Goal: Transaction & Acquisition: Purchase product/service

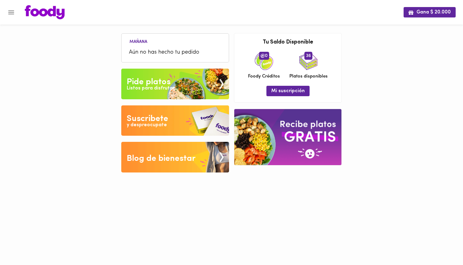
click at [154, 82] on div "Pide platos" at bounding box center [149, 82] width 44 height 12
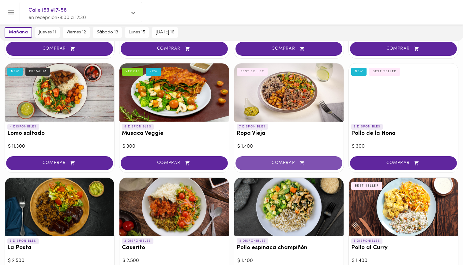
scroll to position [136, 0]
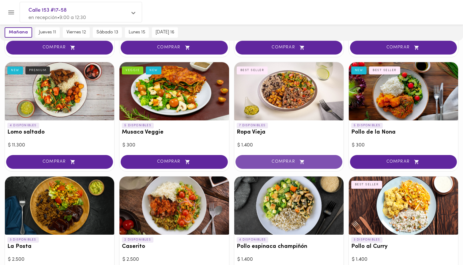
click at [296, 163] on button "COMPRAR" at bounding box center [289, 162] width 107 height 14
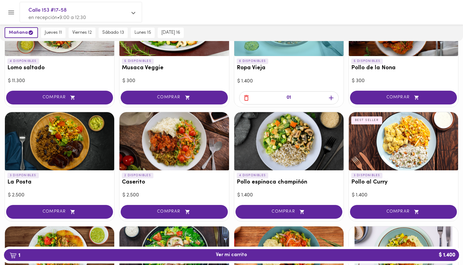
scroll to position [213, 0]
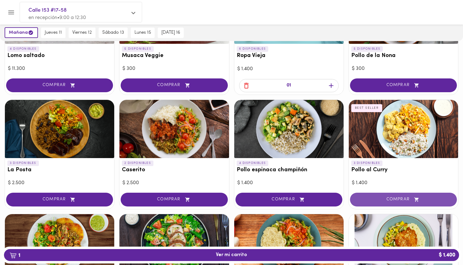
click at [399, 197] on span "COMPRAR" at bounding box center [404, 199] width 92 height 5
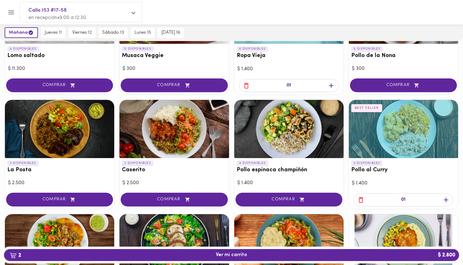
click at [448, 197] on icon "button" at bounding box center [446, 200] width 8 height 8
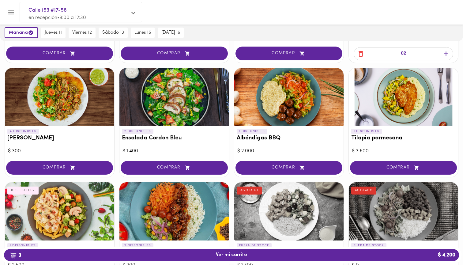
scroll to position [371, 0]
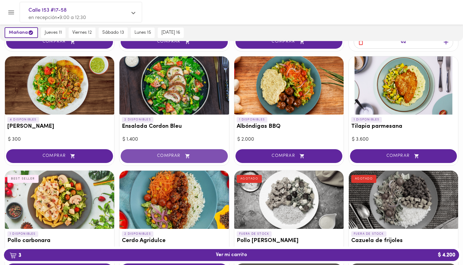
click at [172, 149] on button "COMPRAR" at bounding box center [174, 156] width 107 height 14
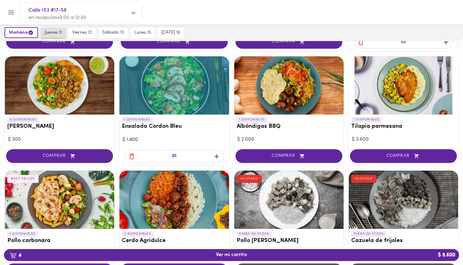
click at [52, 34] on span "jueves 11" at bounding box center [53, 33] width 17 height 6
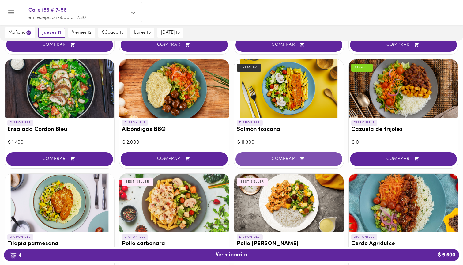
scroll to position [537, 0]
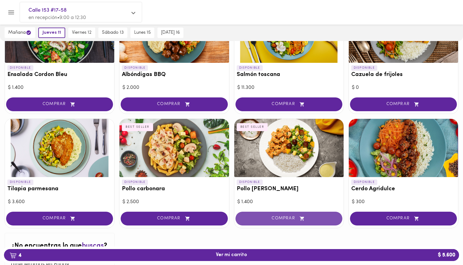
click at [290, 212] on button "COMPRAR" at bounding box center [289, 219] width 107 height 14
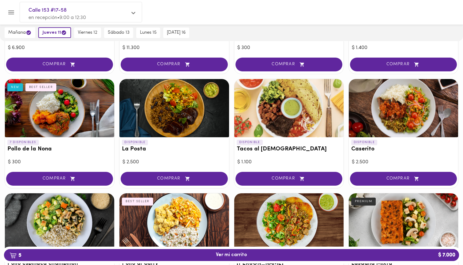
scroll to position [214, 0]
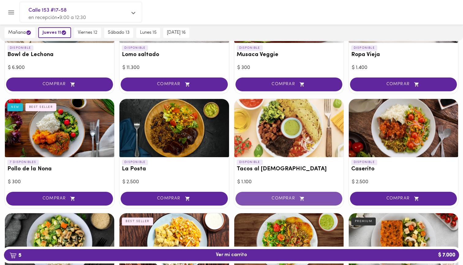
click at [283, 198] on span "COMPRAR" at bounding box center [289, 198] width 92 height 5
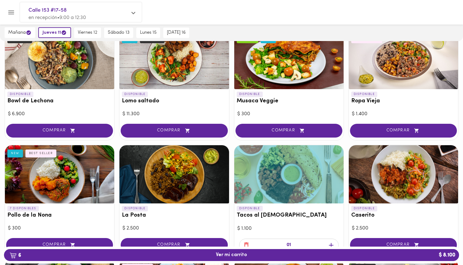
scroll to position [305, 0]
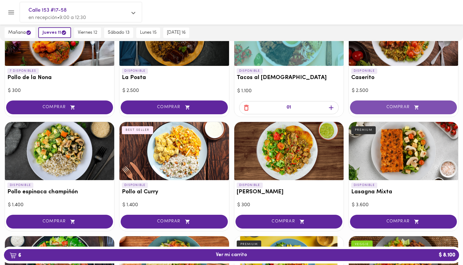
click at [400, 110] on button "COMPRAR" at bounding box center [403, 107] width 107 height 14
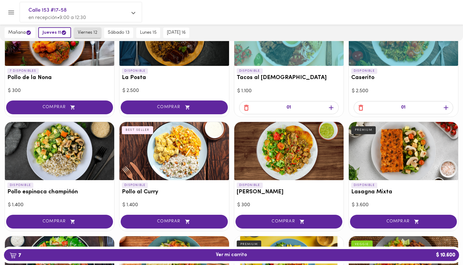
click at [89, 33] on span "viernes 12" at bounding box center [88, 33] width 20 height 6
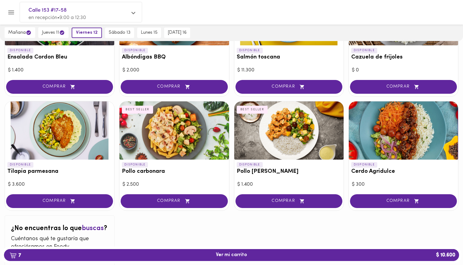
scroll to position [554, 0]
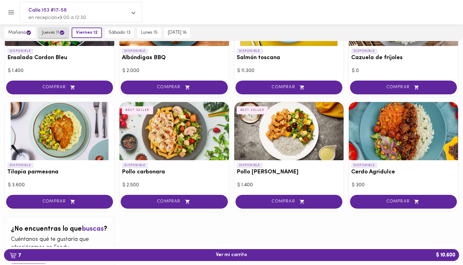
click at [53, 32] on span "jueves 11" at bounding box center [53, 33] width 23 height 6
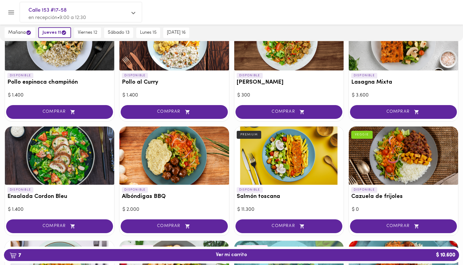
scroll to position [418, 0]
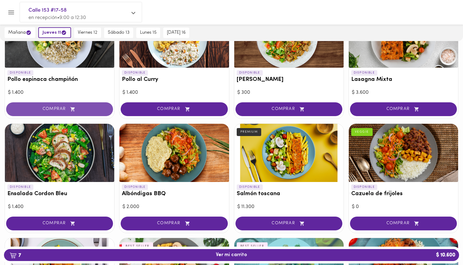
click at [72, 107] on icon "button" at bounding box center [73, 109] width 8 height 5
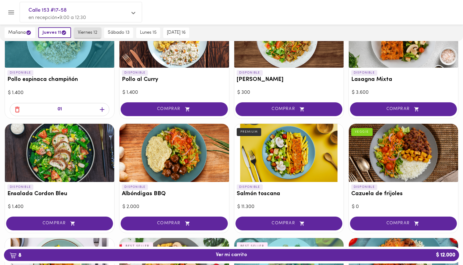
click at [84, 30] on span "viernes 12" at bounding box center [88, 33] width 20 height 6
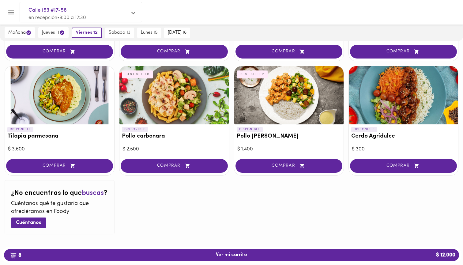
scroll to position [575, 0]
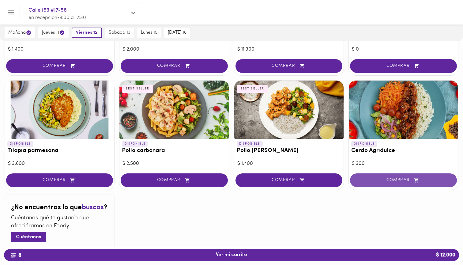
click at [397, 178] on span "COMPRAR" at bounding box center [404, 180] width 92 height 5
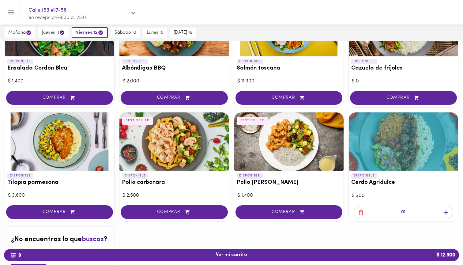
scroll to position [542, 0]
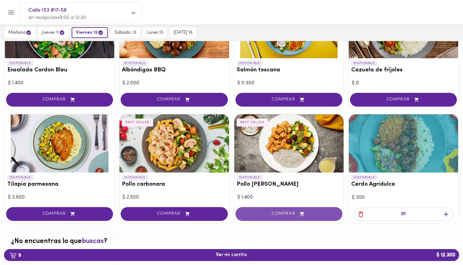
click at [302, 212] on icon "button" at bounding box center [302, 214] width 4 height 4
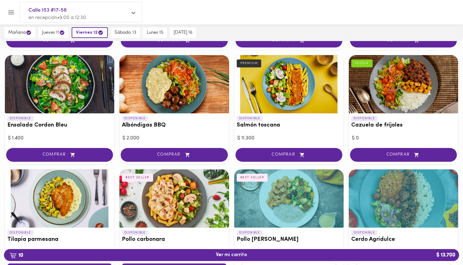
scroll to position [494, 0]
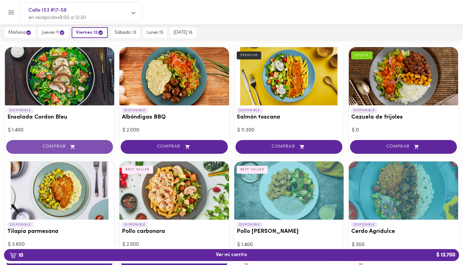
click at [57, 144] on span "COMPRAR" at bounding box center [60, 146] width 92 height 5
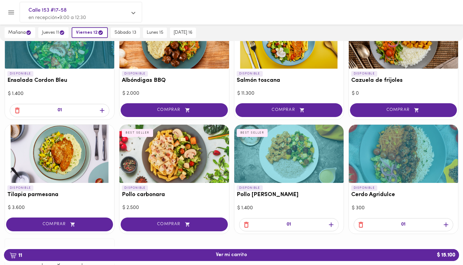
scroll to position [533, 0]
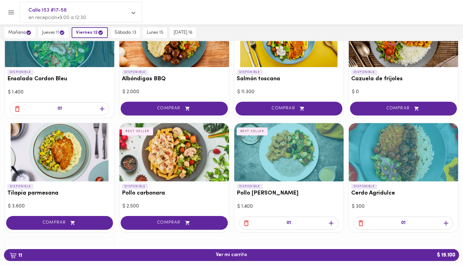
click at [340, 217] on div "01" at bounding box center [288, 223] width 109 height 17
click at [334, 219] on icon "button" at bounding box center [331, 223] width 8 height 8
click at [125, 32] on span "sábado 13" at bounding box center [126, 33] width 22 height 6
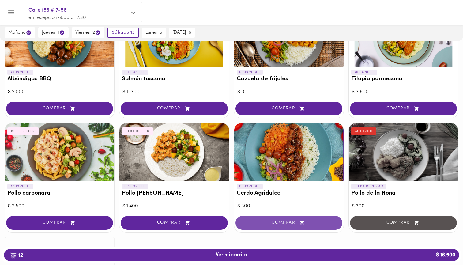
click at [263, 222] on button "COMPRAR" at bounding box center [289, 223] width 107 height 14
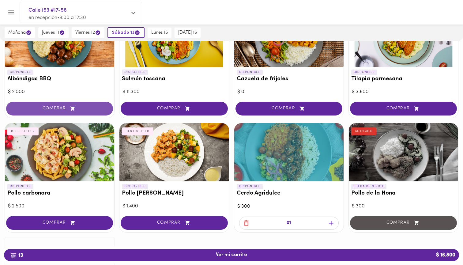
click at [94, 106] on span "COMPRAR" at bounding box center [60, 108] width 92 height 5
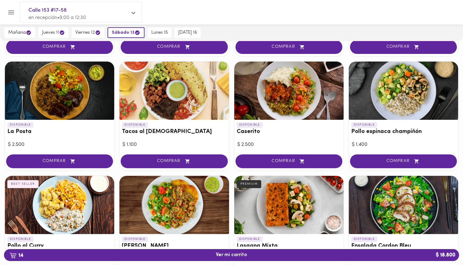
scroll to position [248, 0]
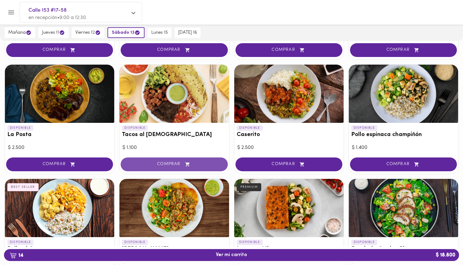
click at [176, 159] on button "COMPRAR" at bounding box center [174, 164] width 107 height 14
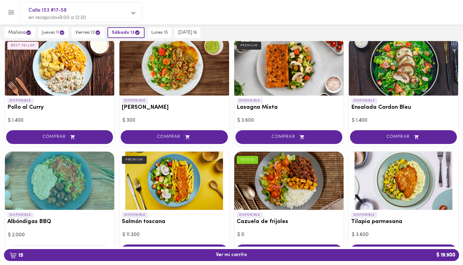
scroll to position [396, 0]
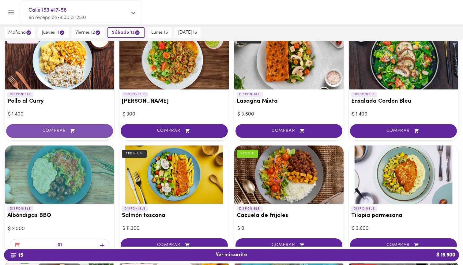
click at [89, 124] on button "COMPRAR" at bounding box center [59, 131] width 107 height 14
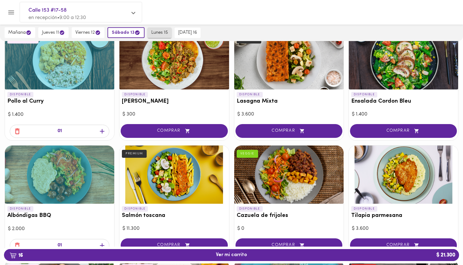
click at [152, 36] on button "lunes 15" at bounding box center [160, 33] width 24 height 10
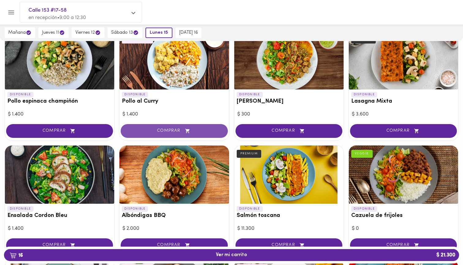
scroll to position [406, 0]
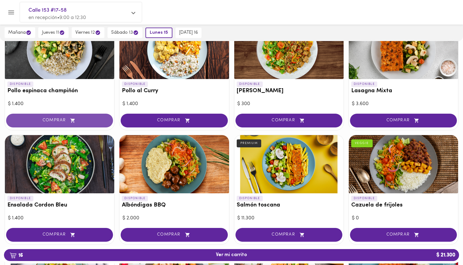
click at [81, 119] on span "COMPRAR" at bounding box center [60, 120] width 92 height 5
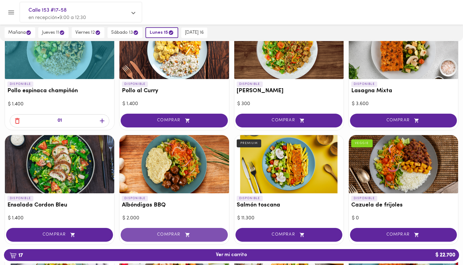
click at [178, 232] on span "COMPRAR" at bounding box center [174, 234] width 92 height 5
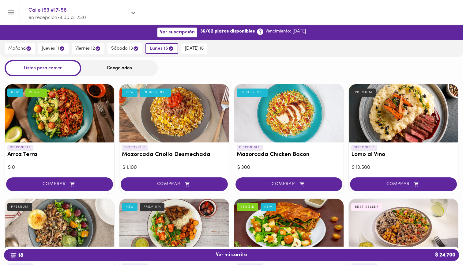
scroll to position [0, 0]
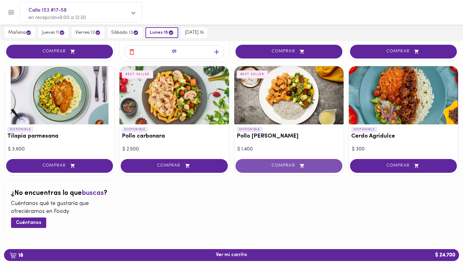
click at [266, 163] on span "COMPRAR" at bounding box center [289, 165] width 92 height 5
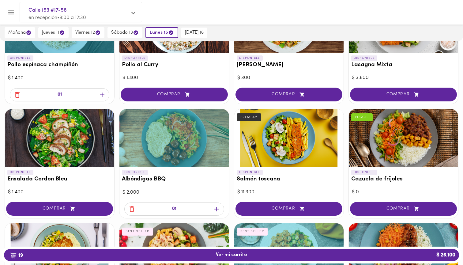
scroll to position [433, 0]
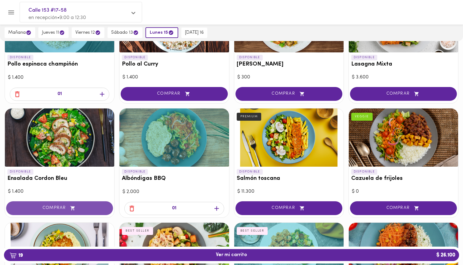
click at [80, 201] on button "COMPRAR" at bounding box center [59, 208] width 107 height 14
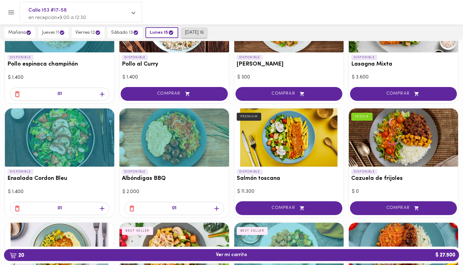
click at [197, 29] on button "[DATE] 16" at bounding box center [194, 33] width 26 height 10
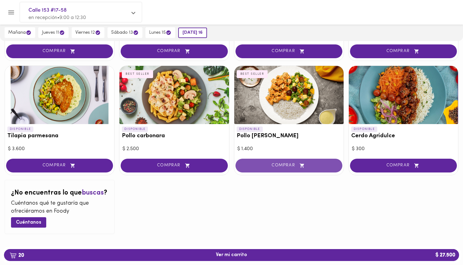
scroll to position [590, 0]
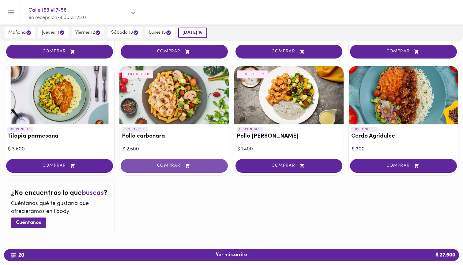
click at [193, 165] on button "COMPRAR" at bounding box center [174, 166] width 107 height 14
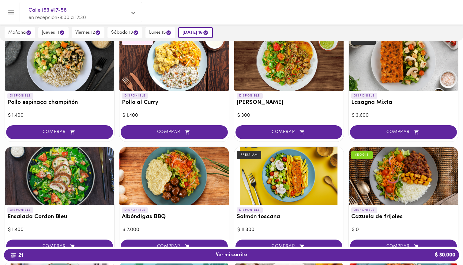
scroll to position [387, 0]
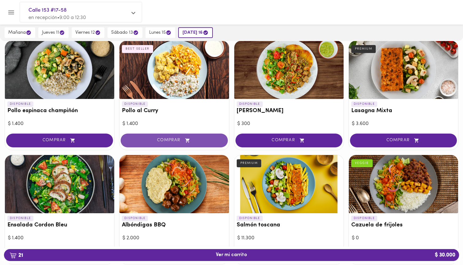
click at [194, 139] on span "COMPRAR" at bounding box center [174, 140] width 92 height 5
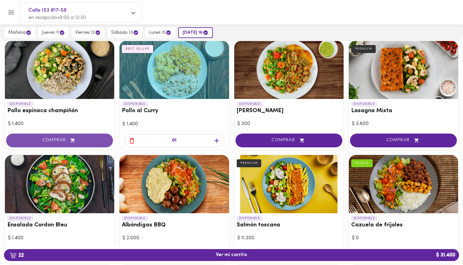
click at [79, 134] on button "COMPRAR" at bounding box center [59, 141] width 107 height 14
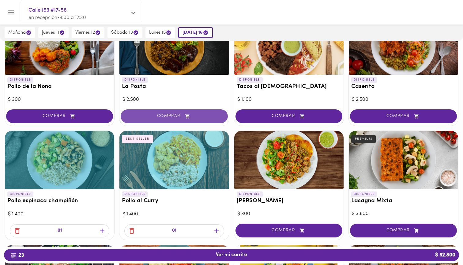
scroll to position [277, 0]
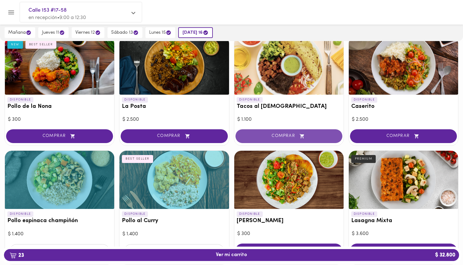
click at [297, 134] on span "COMPRAR" at bounding box center [289, 136] width 92 height 5
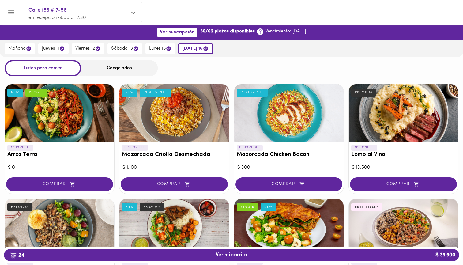
scroll to position [0, 0]
click at [253, 253] on span "24 Ver mi carrito $ 33.900" at bounding box center [231, 255] width 445 height 6
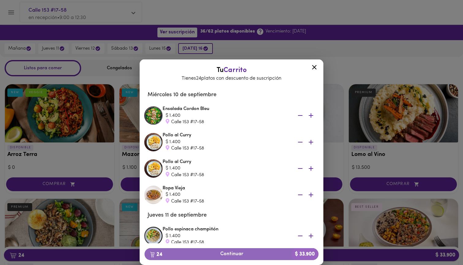
click at [253, 253] on span "24 Continuar $ 33.900" at bounding box center [231, 254] width 164 height 6
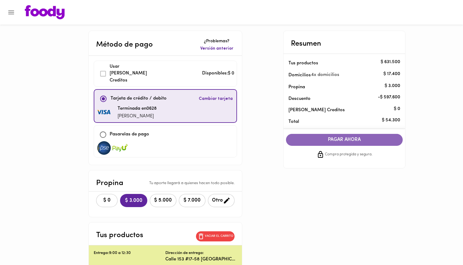
click at [340, 140] on span "PAGAR AHORA" at bounding box center [344, 140] width 105 height 6
